Goal: Subscribe to service/newsletter

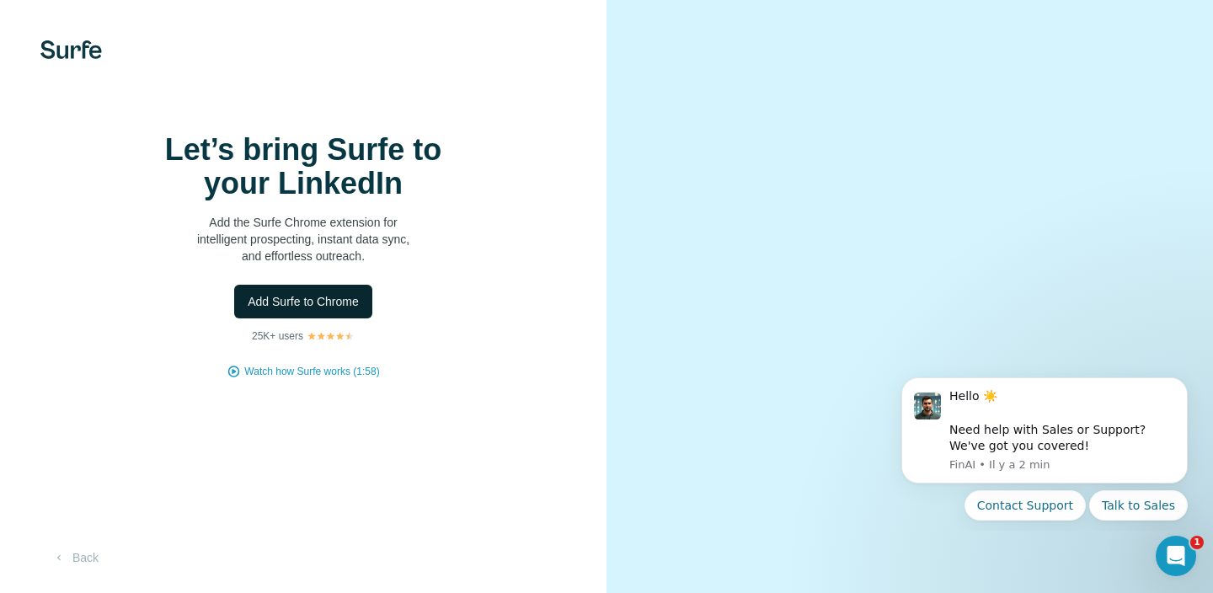
click at [329, 318] on button "Add Surfe to Chrome" at bounding box center [303, 302] width 138 height 34
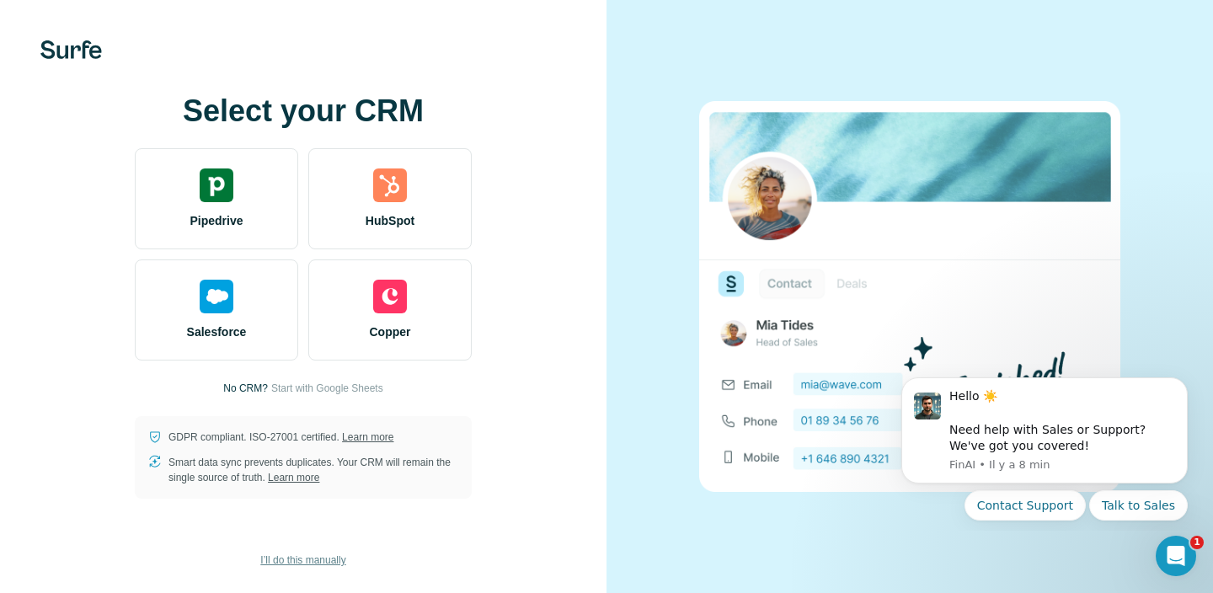
click at [319, 553] on span "I’ll do this manually" at bounding box center [302, 560] width 85 height 15
